Goal: Task Accomplishment & Management: Manage account settings

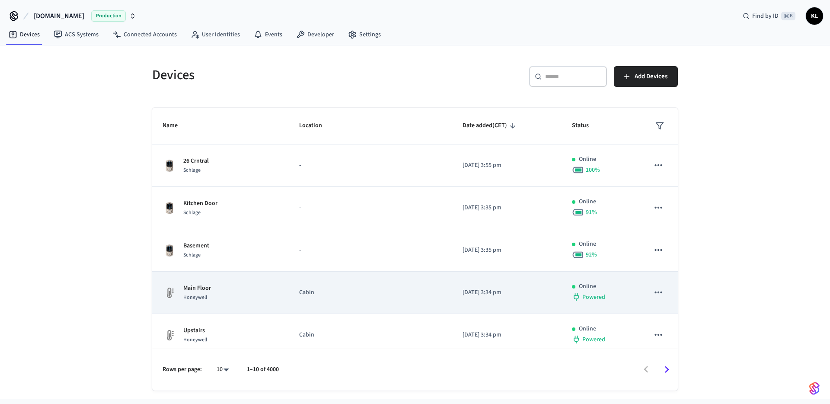
click at [214, 291] on div "Main Floor Honeywell" at bounding box center [221, 293] width 116 height 18
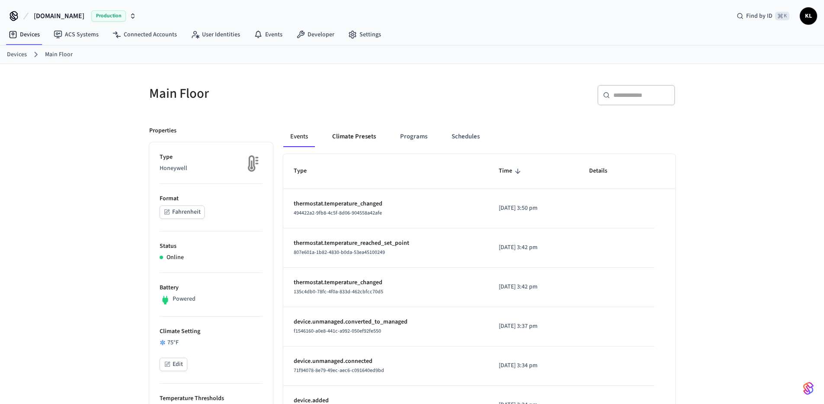
click at [354, 131] on button "Climate Presets" at bounding box center [353, 136] width 57 height 21
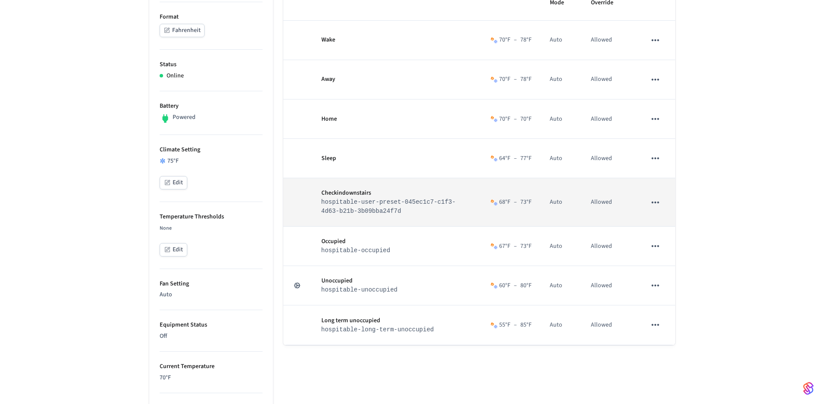
scroll to position [276, 0]
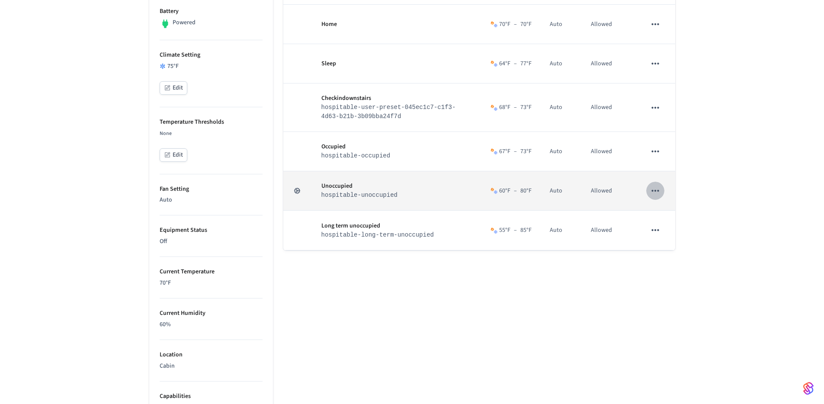
click at [653, 196] on icon "sticky table" at bounding box center [654, 190] width 11 height 11
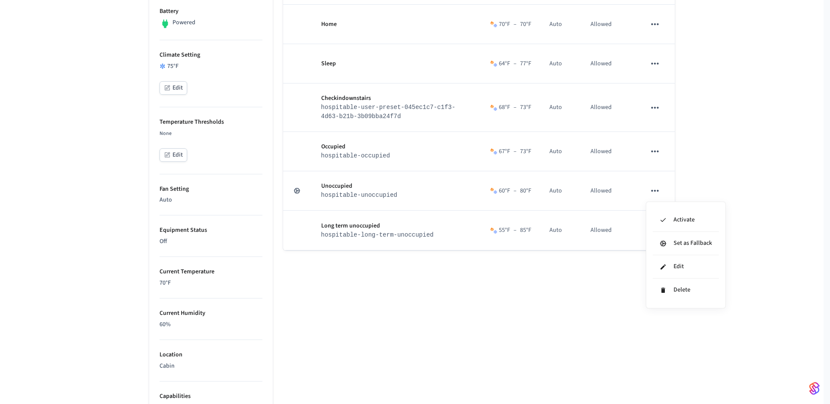
click at [634, 163] on div at bounding box center [415, 202] width 830 height 404
click at [655, 156] on body "Hospitable.com Production Find by ID ⌘ K KL Devices ACS Systems Connected Accou…" at bounding box center [412, 153] width 824 height 858
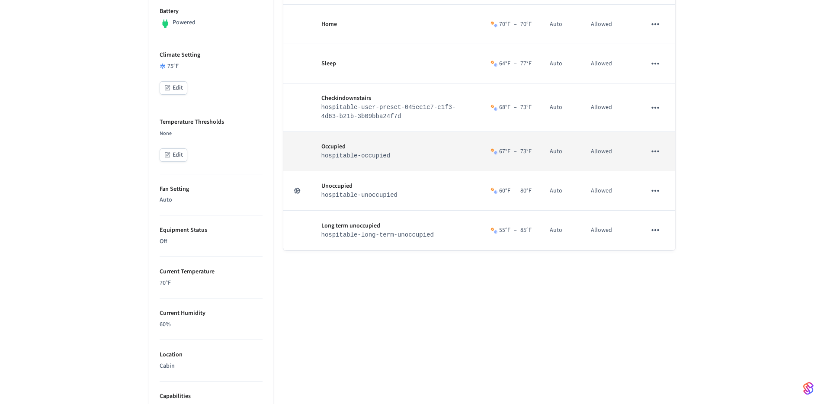
click at [654, 154] on icon "sticky table" at bounding box center [654, 151] width 11 height 11
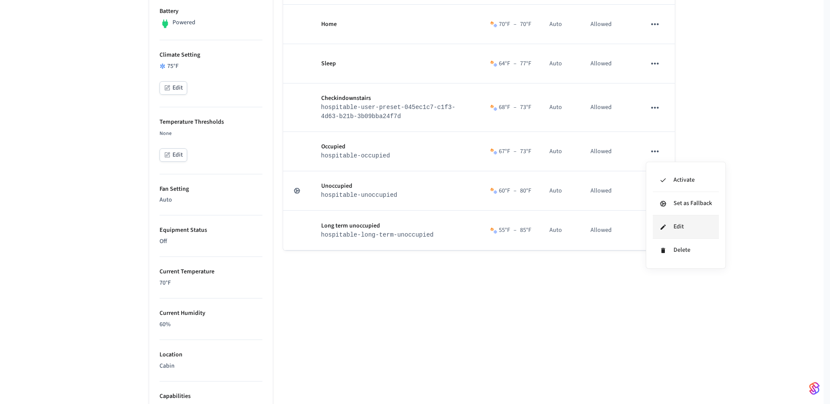
click at [670, 228] on li "Edit" at bounding box center [686, 226] width 66 height 23
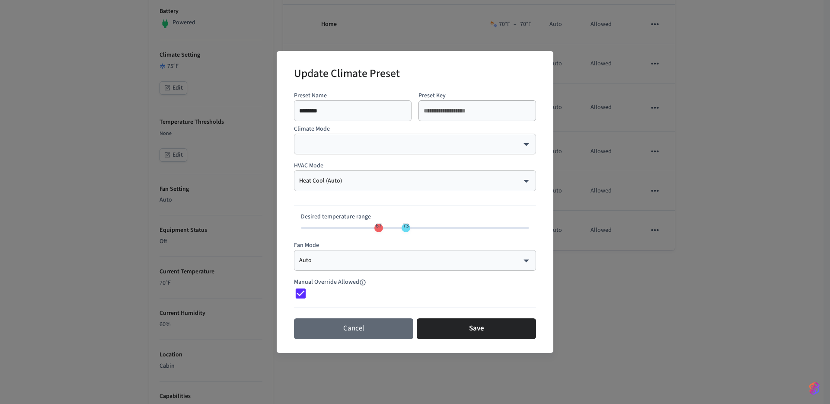
click at [328, 334] on button "Cancel" at bounding box center [353, 328] width 119 height 21
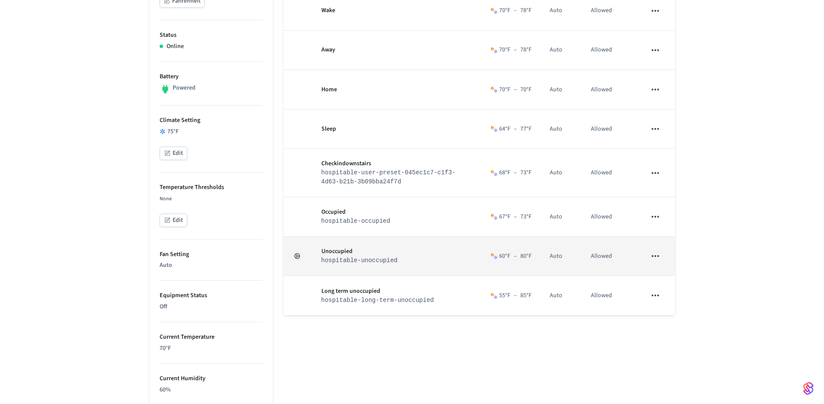
scroll to position [255, 0]
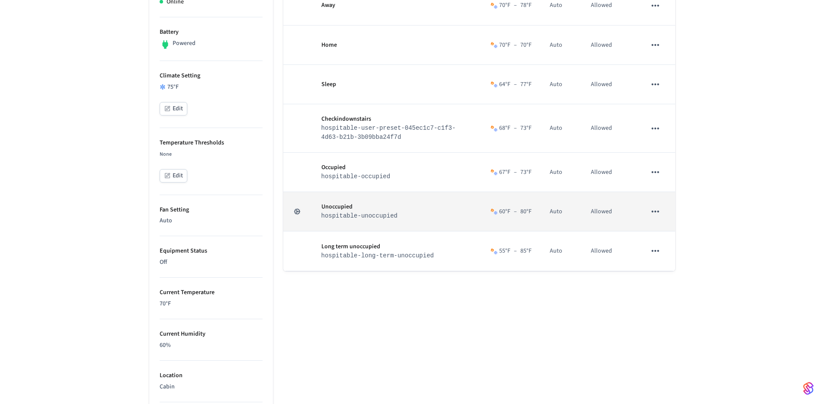
click at [657, 214] on icon "sticky table" at bounding box center [654, 211] width 11 height 11
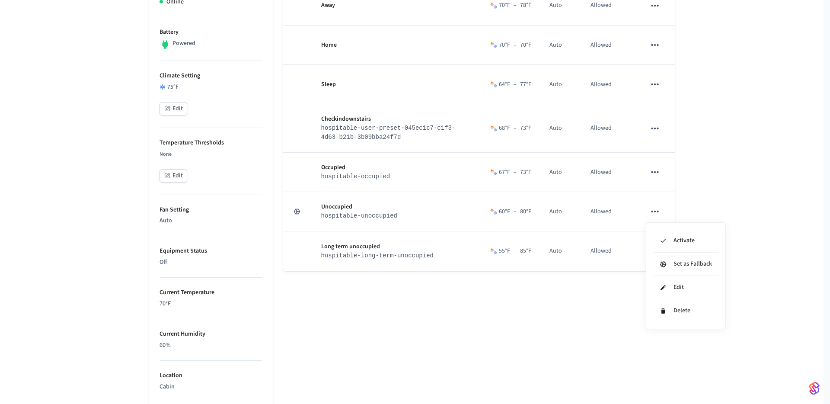
click at [445, 285] on div at bounding box center [415, 202] width 830 height 404
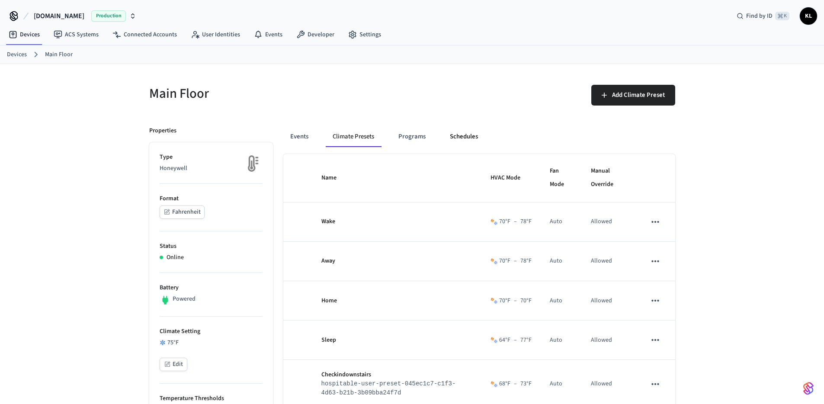
click at [466, 139] on button "Schedules" at bounding box center [464, 136] width 42 height 21
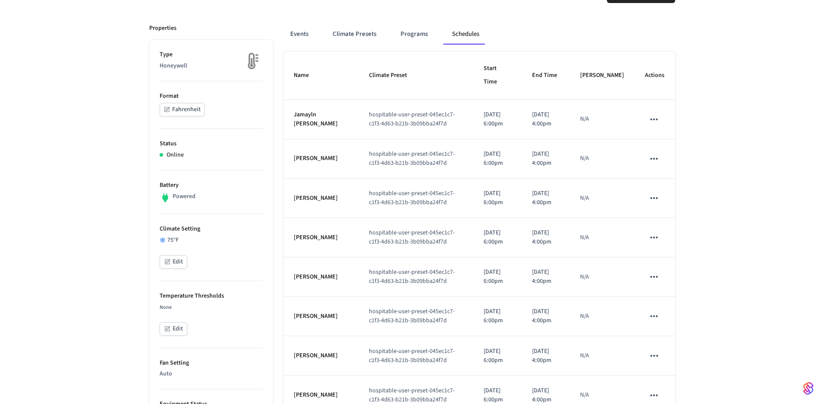
scroll to position [147, 0]
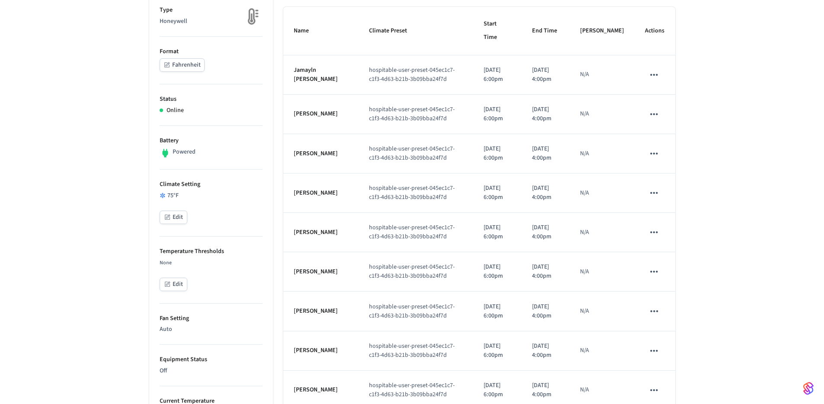
click at [657, 76] on icon "schedules table" at bounding box center [653, 74] width 11 height 11
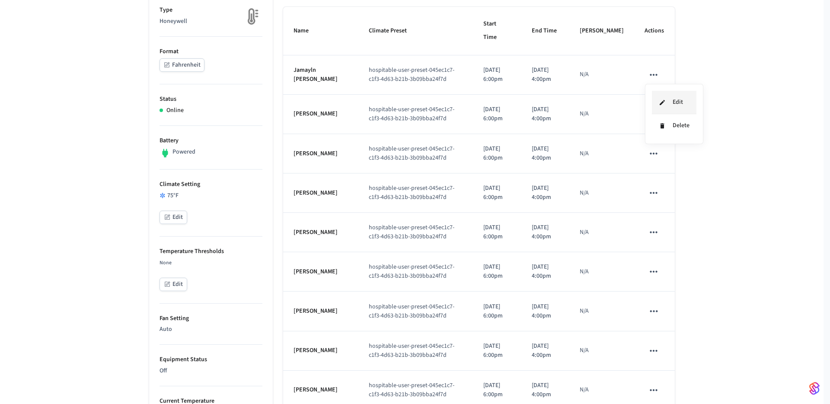
click at [675, 107] on li "Edit" at bounding box center [674, 102] width 45 height 23
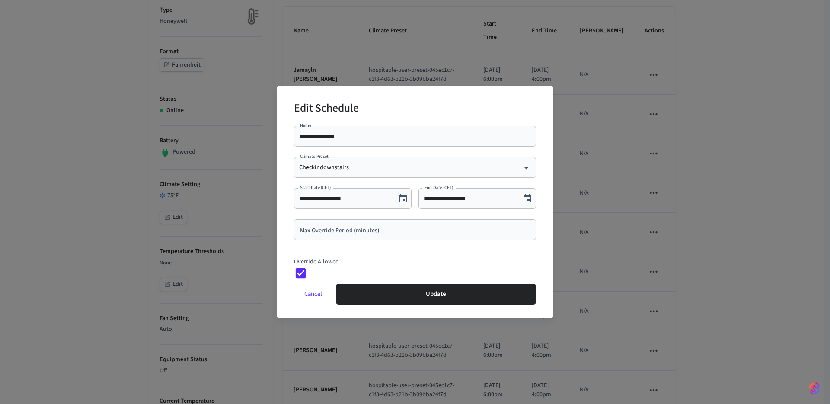
click at [309, 260] on p "Override Allowed" at bounding box center [415, 261] width 242 height 9
click at [309, 261] on p "Override Allowed" at bounding box center [415, 261] width 242 height 9
click at [344, 260] on p "Override Allowed" at bounding box center [415, 261] width 242 height 9
drag, startPoint x: 333, startPoint y: 261, endPoint x: 294, endPoint y: 262, distance: 39.4
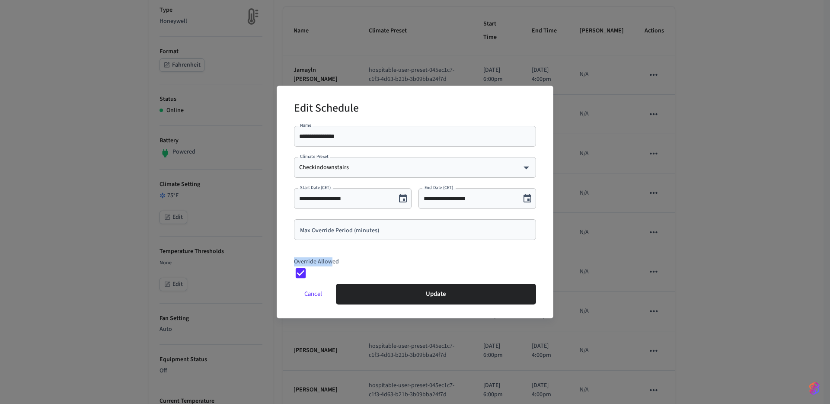
click at [294, 262] on p "Override Allowed" at bounding box center [415, 261] width 242 height 9
drag, startPoint x: 294, startPoint y: 262, endPoint x: 338, endPoint y: 262, distance: 44.1
click at [338, 262] on p "Override Allowed" at bounding box center [415, 261] width 242 height 9
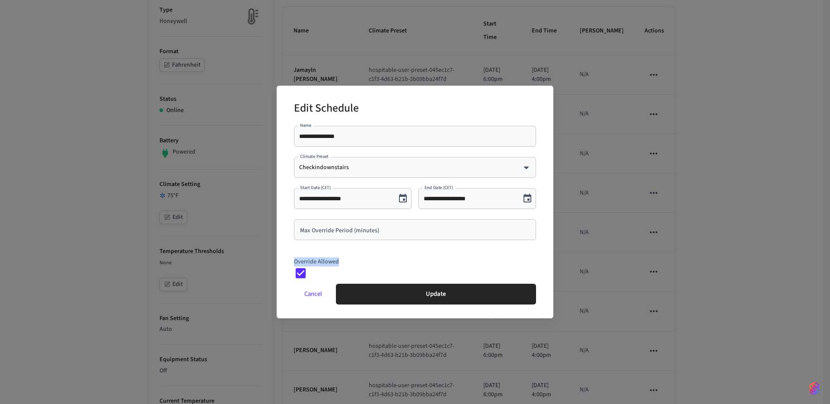
drag, startPoint x: 338, startPoint y: 262, endPoint x: 306, endPoint y: 261, distance: 31.1
click at [306, 261] on p "Override Allowed" at bounding box center [415, 261] width 242 height 9
drag, startPoint x: 306, startPoint y: 261, endPoint x: 316, endPoint y: 262, distance: 9.5
click at [316, 262] on p "Override Allowed" at bounding box center [415, 261] width 242 height 9
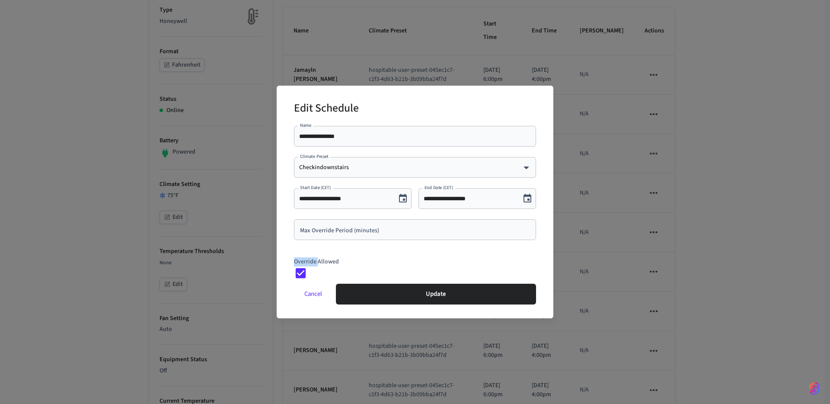
click at [316, 262] on p "Override Allowed" at bounding box center [415, 261] width 242 height 9
drag, startPoint x: 316, startPoint y: 262, endPoint x: 302, endPoint y: 262, distance: 14.3
click at [302, 262] on p "Override Allowed" at bounding box center [415, 261] width 242 height 9
drag, startPoint x: 302, startPoint y: 262, endPoint x: 315, endPoint y: 263, distance: 13.0
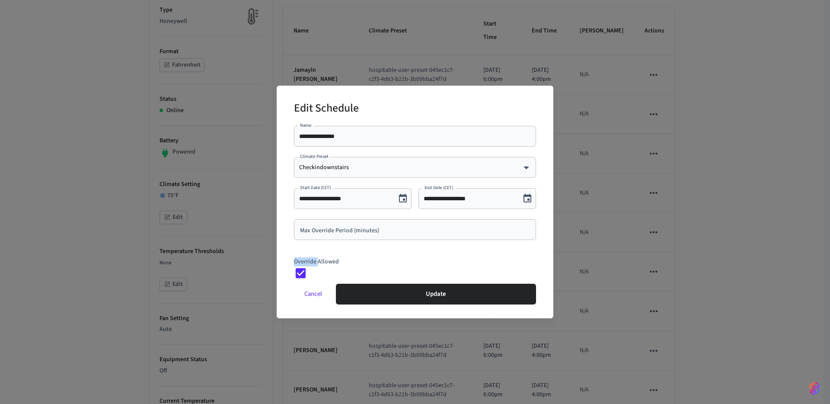
click at [315, 263] on p "Override Allowed" at bounding box center [415, 261] width 242 height 9
click at [333, 262] on p "Override Allowed" at bounding box center [415, 261] width 242 height 9
drag, startPoint x: 333, startPoint y: 262, endPoint x: 300, endPoint y: 263, distance: 33.7
click at [300, 263] on p "Override Allowed" at bounding box center [415, 261] width 242 height 9
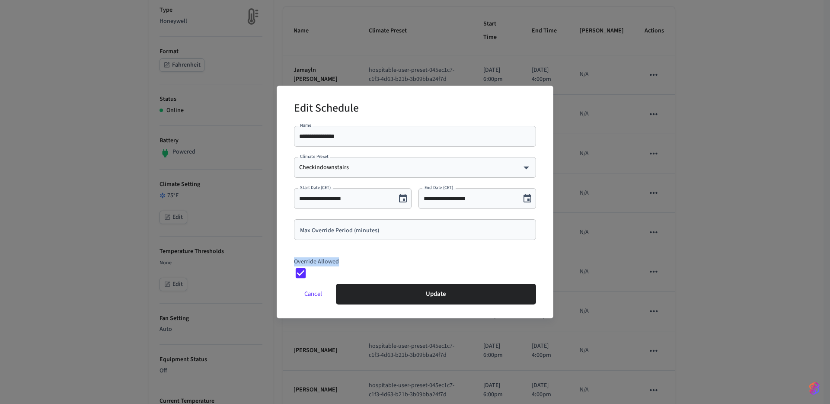
click at [300, 263] on p "Override Allowed" at bounding box center [415, 261] width 242 height 9
drag, startPoint x: 300, startPoint y: 263, endPoint x: 314, endPoint y: 263, distance: 14.7
click at [314, 263] on p "Override Allowed" at bounding box center [415, 261] width 242 height 9
click at [315, 297] on button "Cancel" at bounding box center [313, 294] width 38 height 21
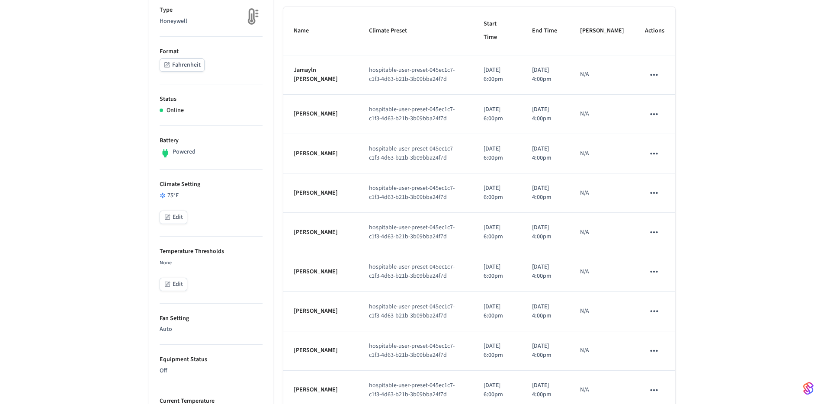
click at [133, 222] on div "Main Floor Add Schedule Properties Type Honeywell Format Fahrenheit Status Onli…" at bounding box center [412, 314] width 824 height 794
